Goal: Transaction & Acquisition: Purchase product/service

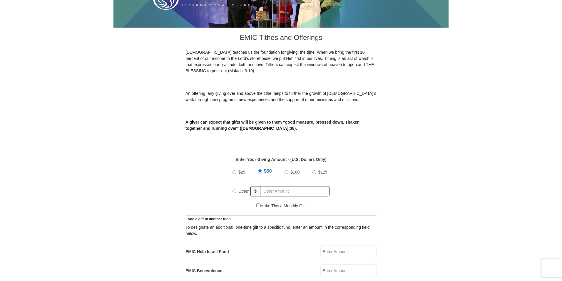
scroll to position [176, 0]
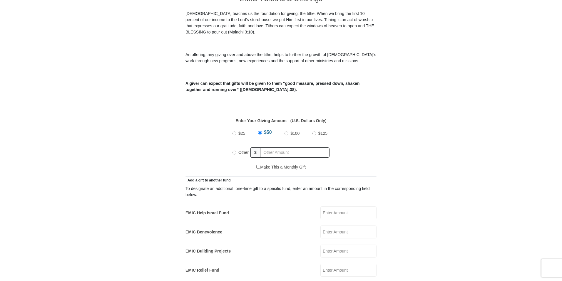
click at [235, 151] on input "Other" at bounding box center [235, 153] width 4 height 4
radio input "true"
click at [281, 148] on input "text" at bounding box center [295, 153] width 67 height 10
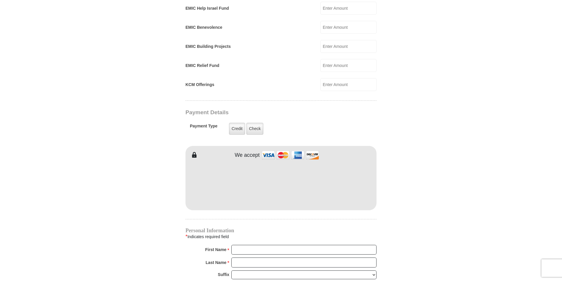
scroll to position [382, 0]
type input "403.00"
click at [236, 122] on label "Credit" at bounding box center [237, 128] width 16 height 12
click at [0, 0] on input "Credit" at bounding box center [0, 0] width 0 height 0
type input "Brenda"
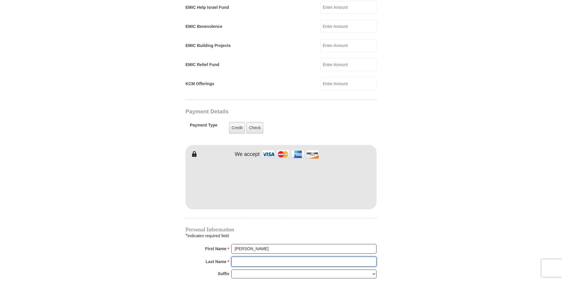
type input "Adams"
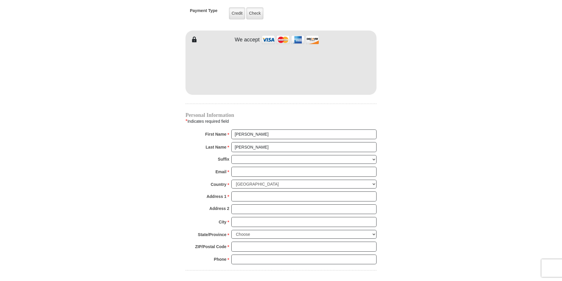
scroll to position [500, 0]
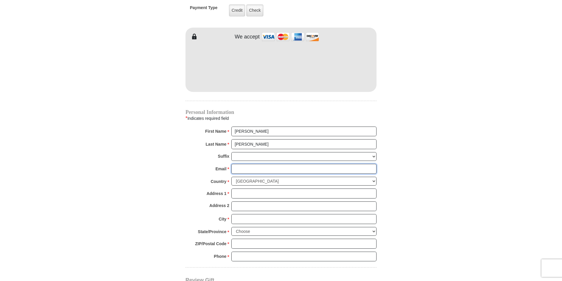
click at [243, 164] on input "Email *" at bounding box center [303, 169] width 145 height 10
type input "afamilypkr@gmail.com"
type input "PO Box 1225"
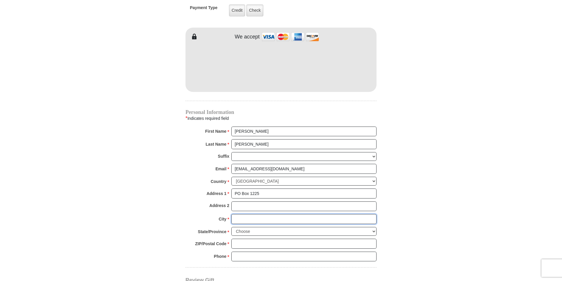
type input "Congress"
select select "AZ"
type input "85332"
type input "7022503463"
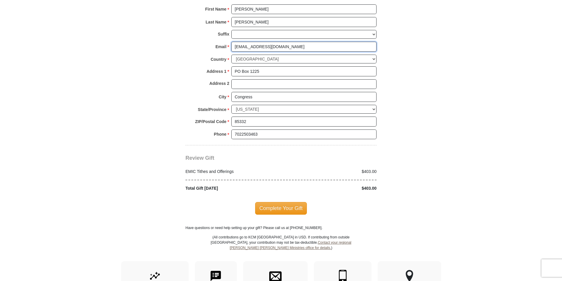
scroll to position [647, 0]
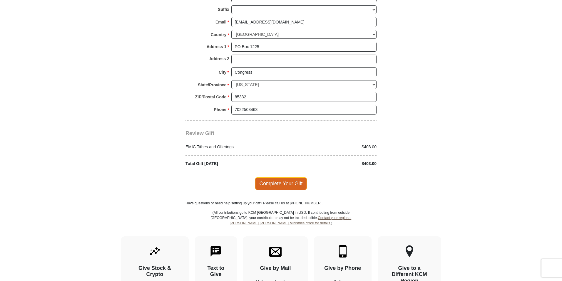
click at [289, 178] on span "Complete Your Gift" at bounding box center [281, 184] width 52 height 12
